Goal: Obtain resource: Download file/media

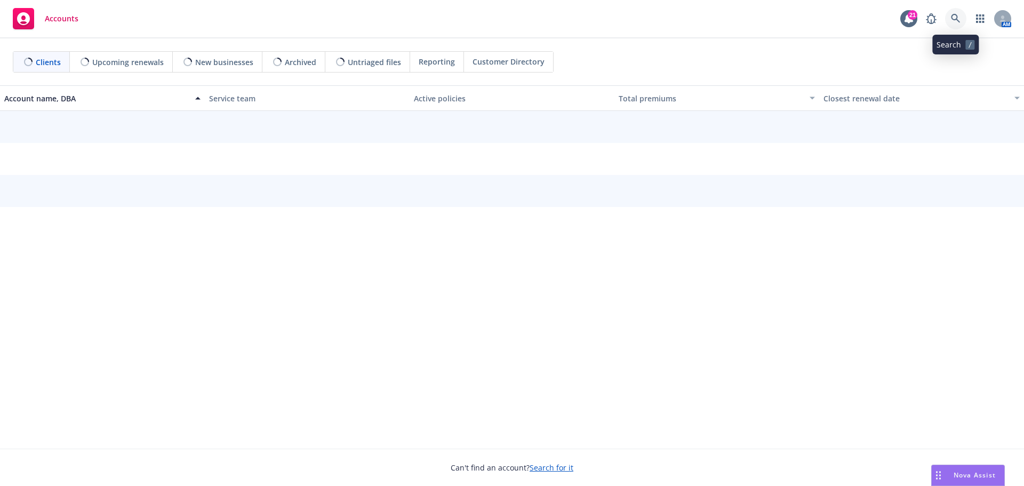
click at [955, 23] on link at bounding box center [955, 18] width 21 height 21
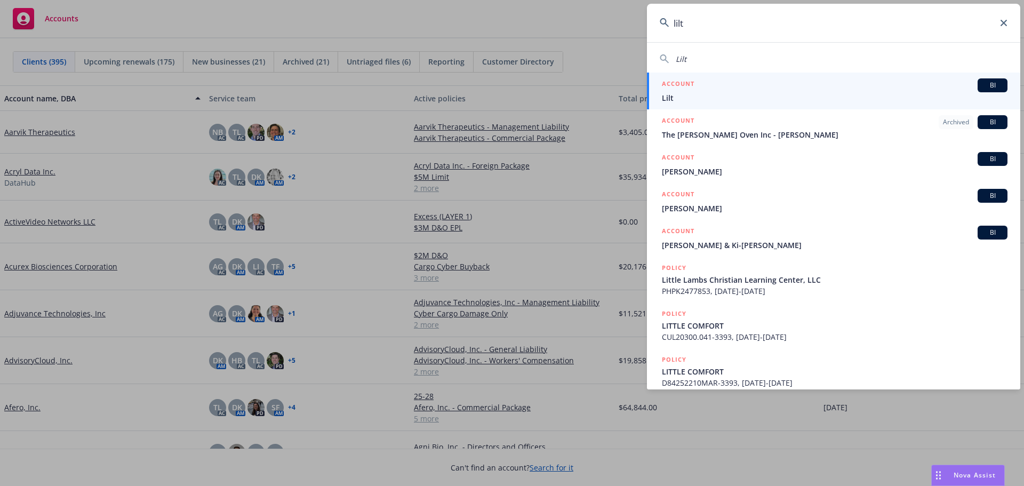
type input "lilt"
click at [706, 92] on div "ACCOUNT BI" at bounding box center [834, 85] width 345 height 14
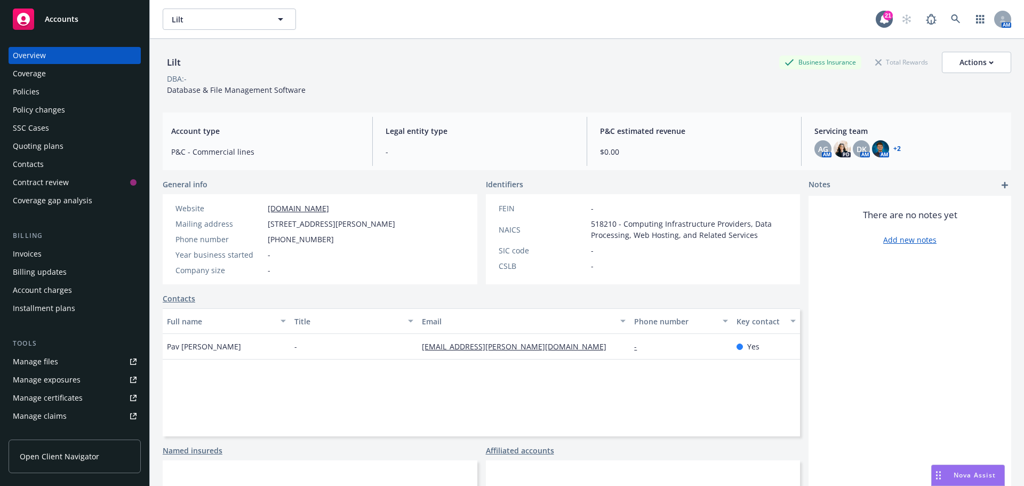
click at [38, 146] on div "Quoting plans" at bounding box center [38, 146] width 51 height 17
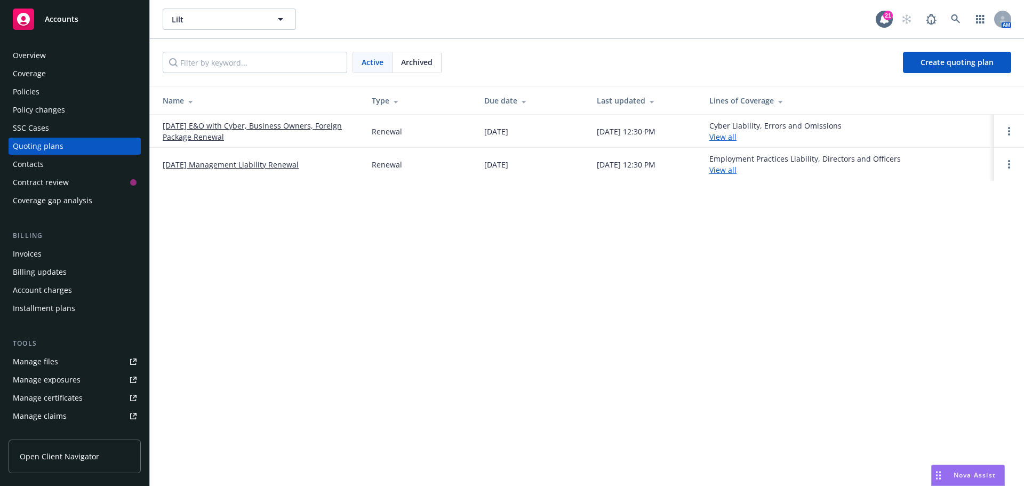
click at [218, 165] on link "[DATE] Management Liability Renewal" at bounding box center [231, 164] width 136 height 11
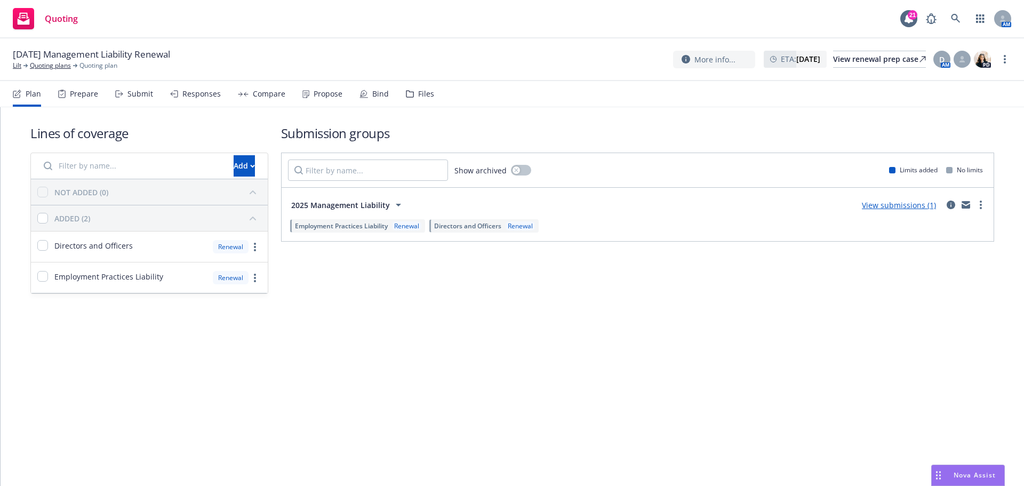
click at [419, 91] on div "Files" at bounding box center [426, 94] width 16 height 9
